Goal: Task Accomplishment & Management: Manage account settings

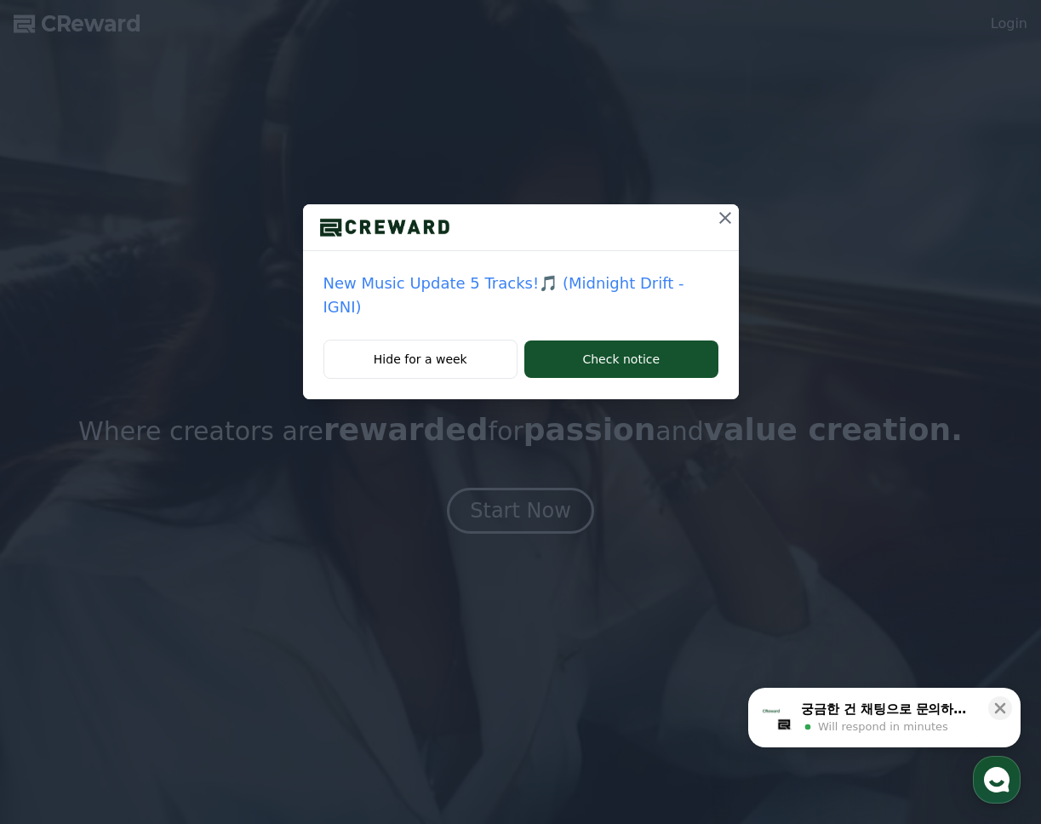
click at [716, 222] on icon at bounding box center [725, 218] width 20 height 20
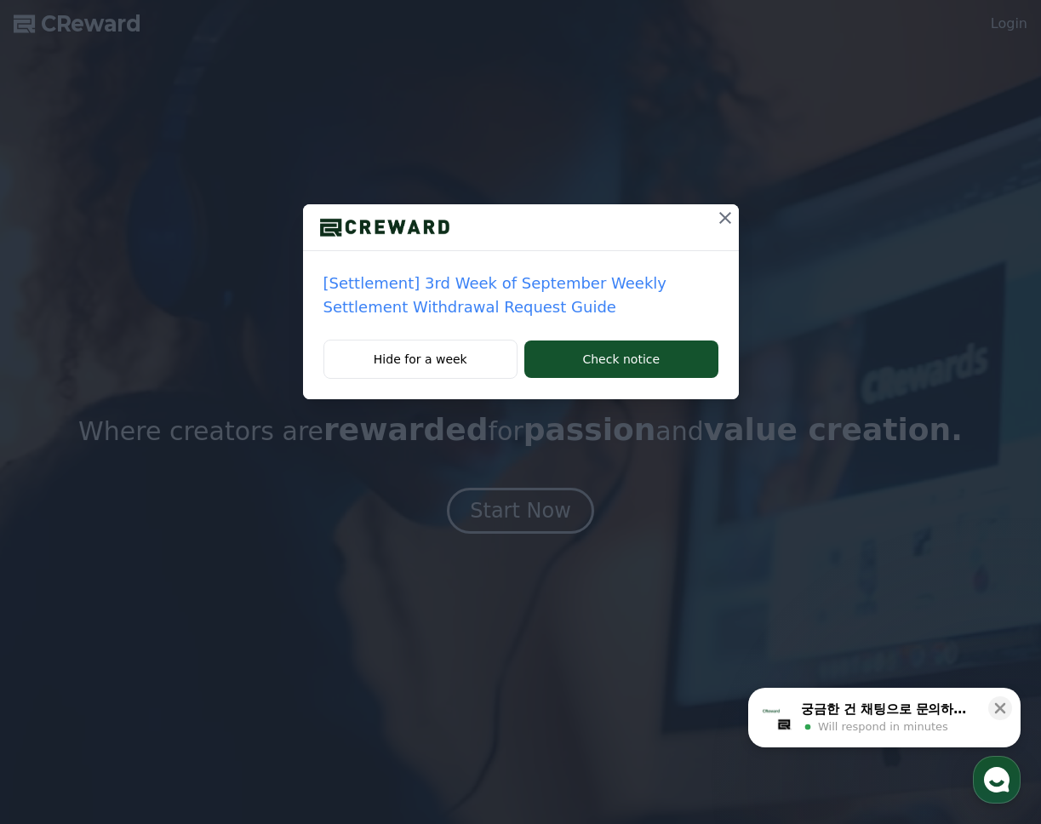
click at [716, 222] on icon at bounding box center [725, 218] width 20 height 20
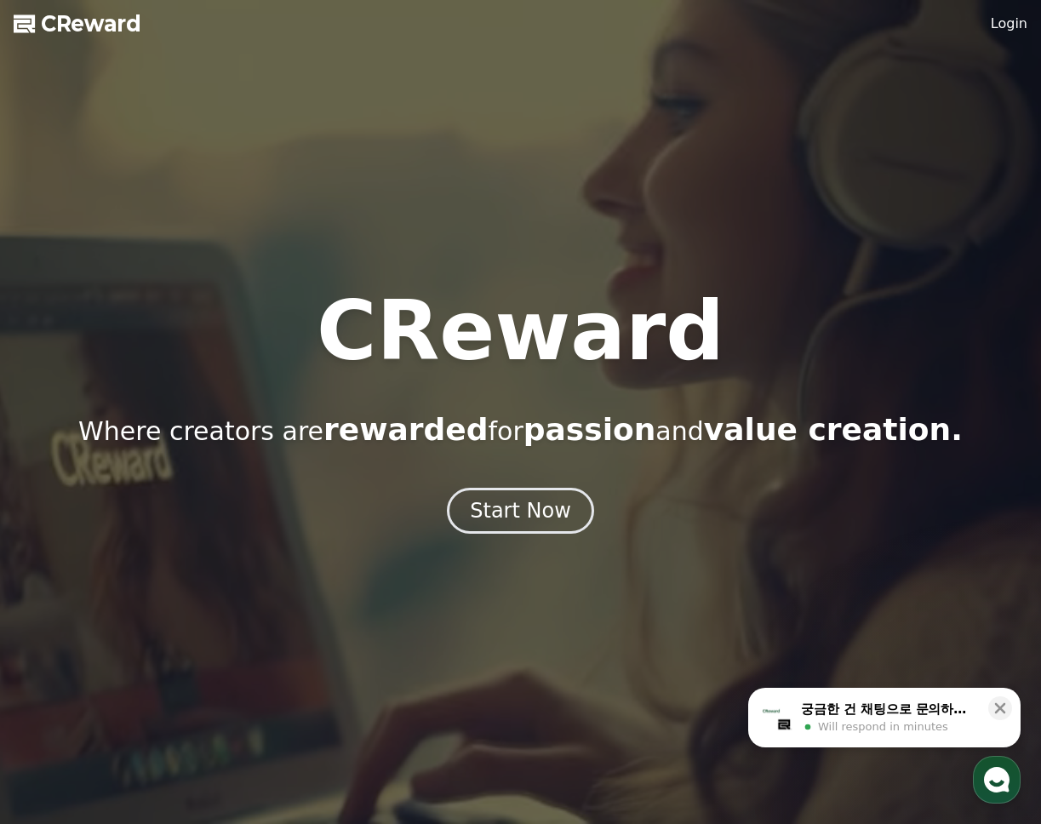
click at [1020, 33] on link "Login" at bounding box center [1008, 24] width 37 height 20
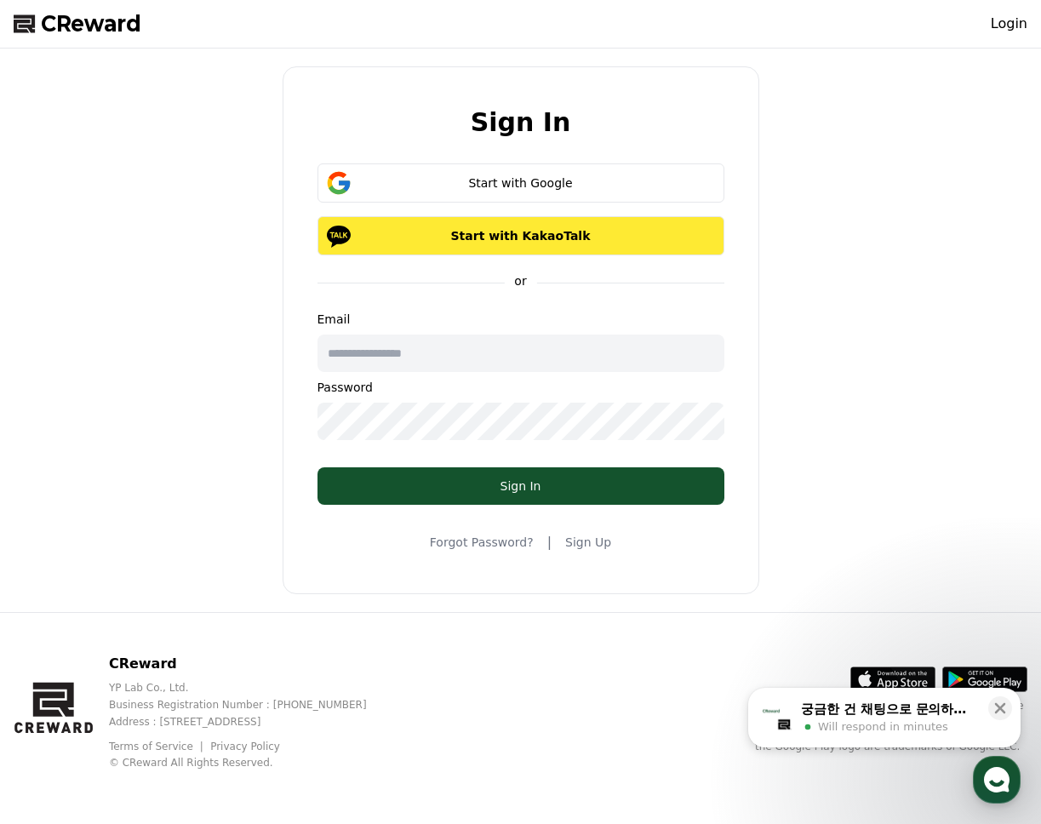
click at [579, 230] on p "Start with KakaoTalk" at bounding box center [520, 235] width 357 height 17
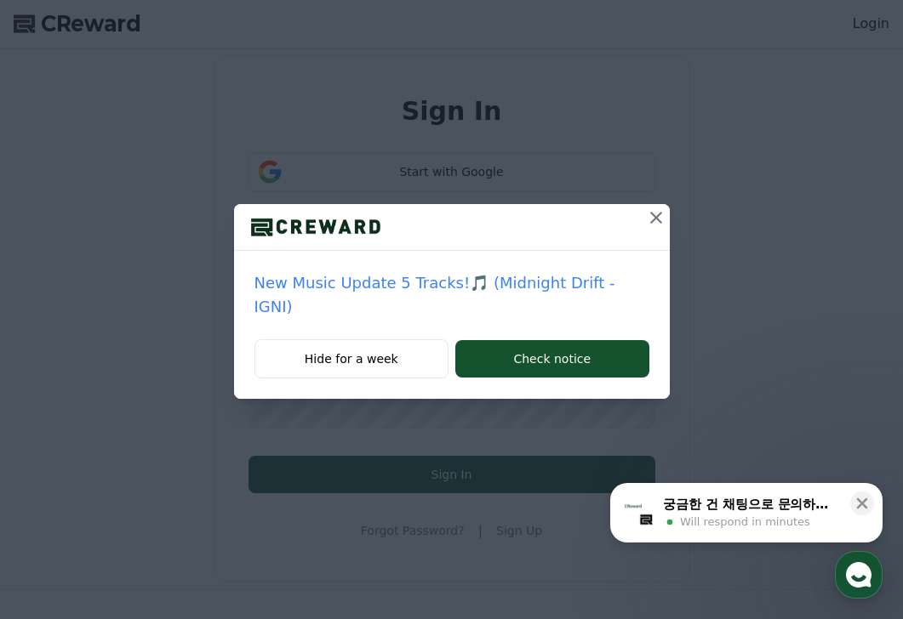
click at [646, 209] on icon at bounding box center [656, 218] width 20 height 20
click at [638, 209] on div at bounding box center [452, 227] width 436 height 47
click at [655, 216] on icon at bounding box center [656, 218] width 12 height 12
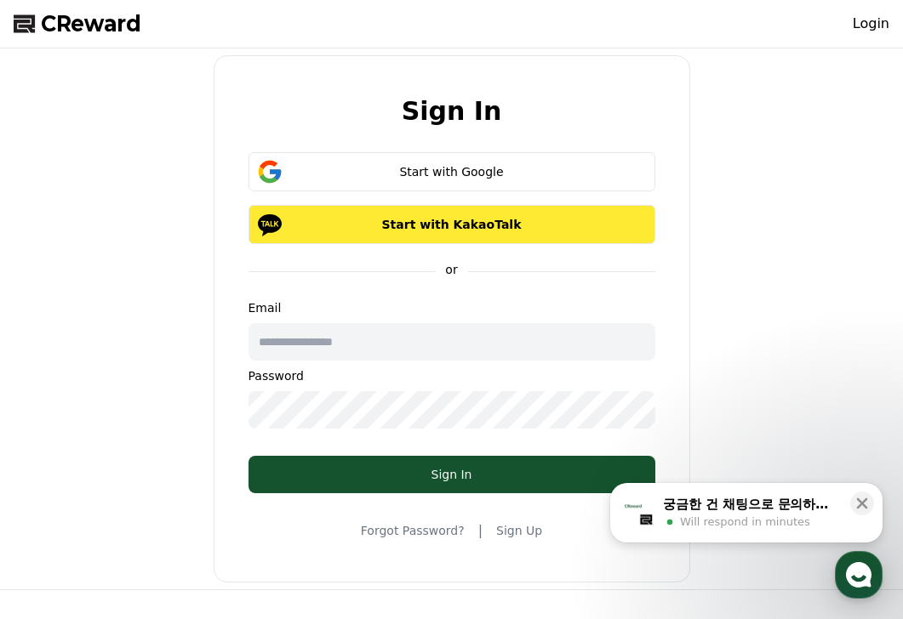
click at [590, 233] on button "Start with KakaoTalk" at bounding box center [451, 224] width 407 height 39
